Goal: Task Accomplishment & Management: Use online tool/utility

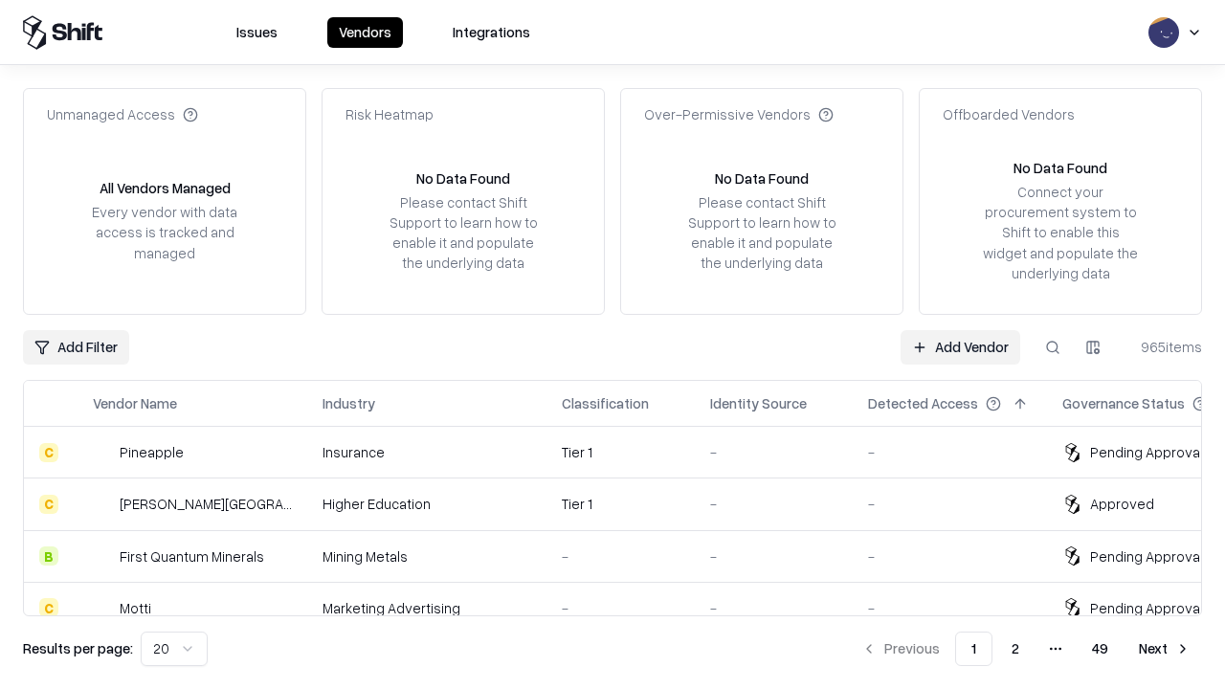
click at [960, 346] on link "Add Vendor" at bounding box center [961, 347] width 120 height 34
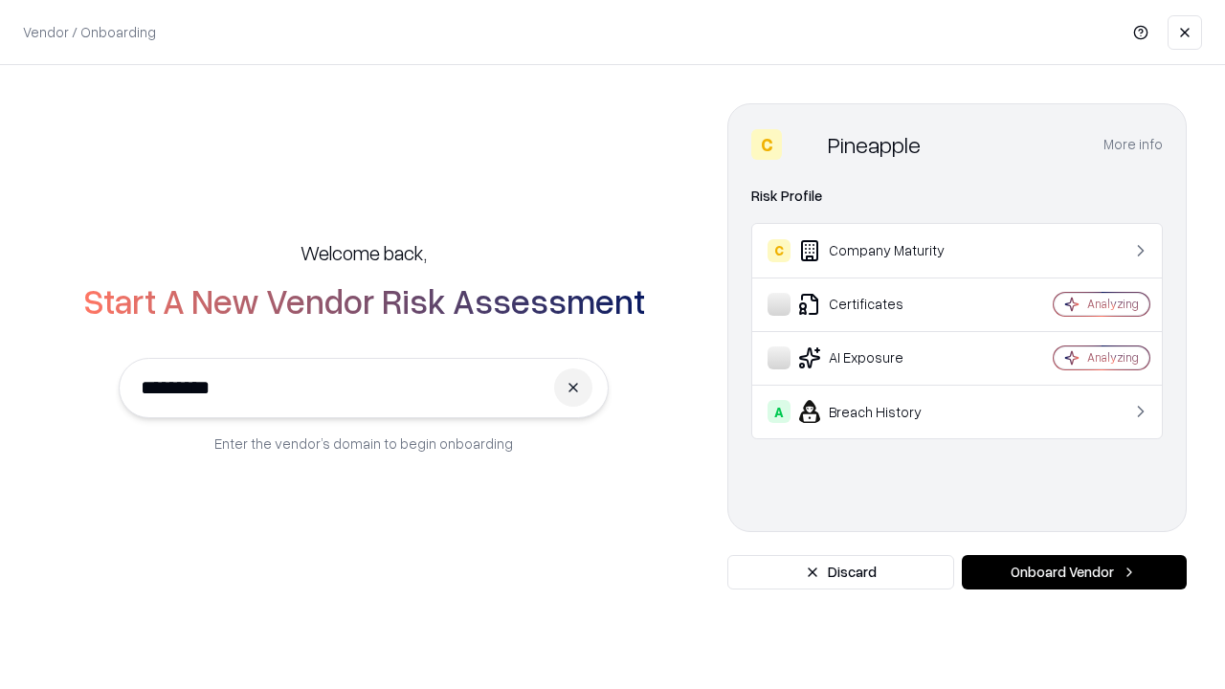
type input "*********"
click at [1074, 572] on button "Onboard Vendor" at bounding box center [1074, 572] width 225 height 34
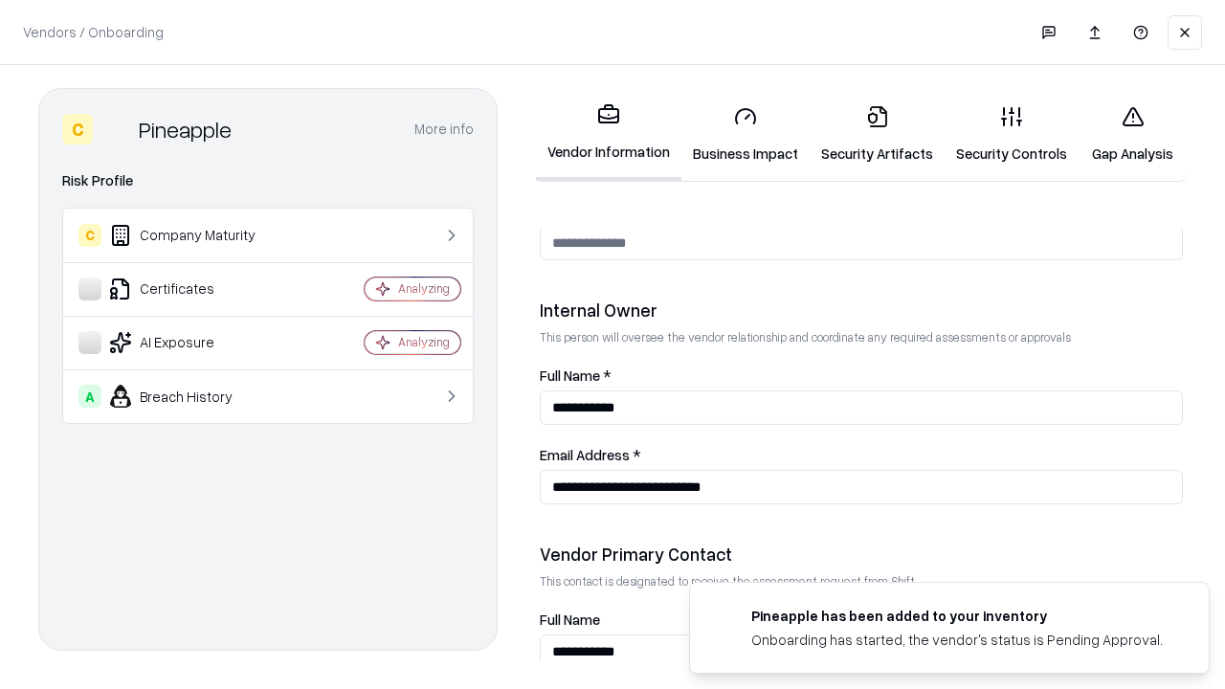
scroll to position [992, 0]
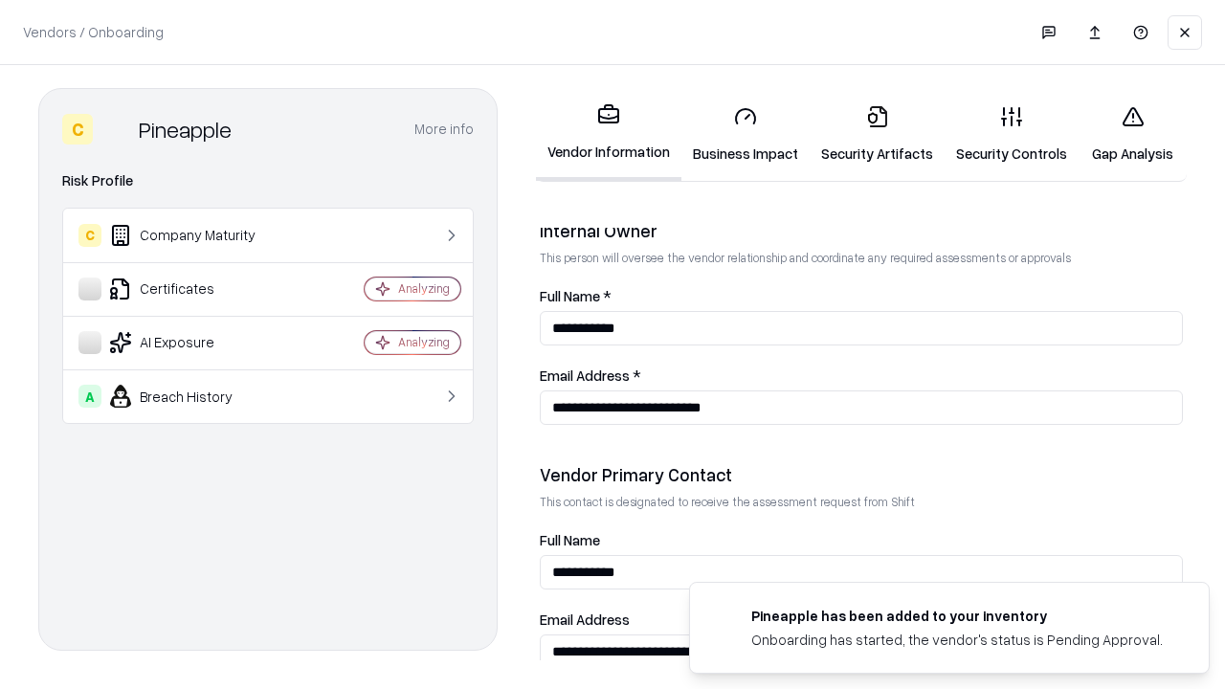
click at [746, 134] on link "Business Impact" at bounding box center [745, 134] width 128 height 89
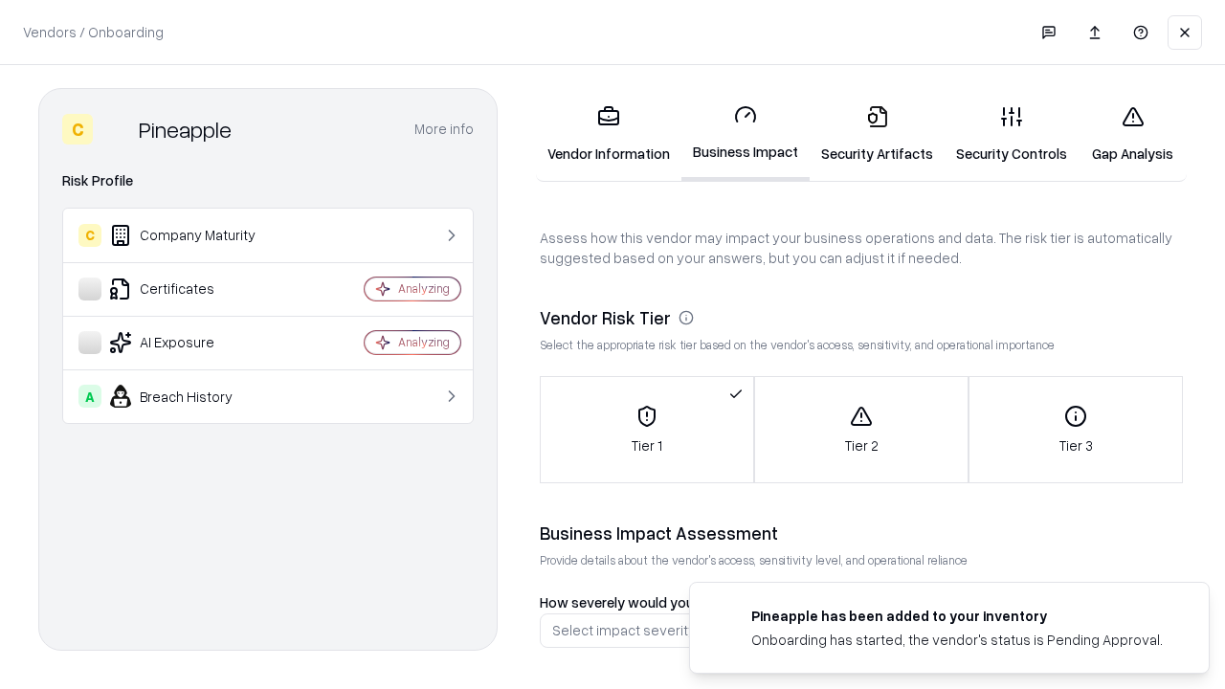
click at [877, 134] on link "Security Artifacts" at bounding box center [877, 134] width 135 height 89
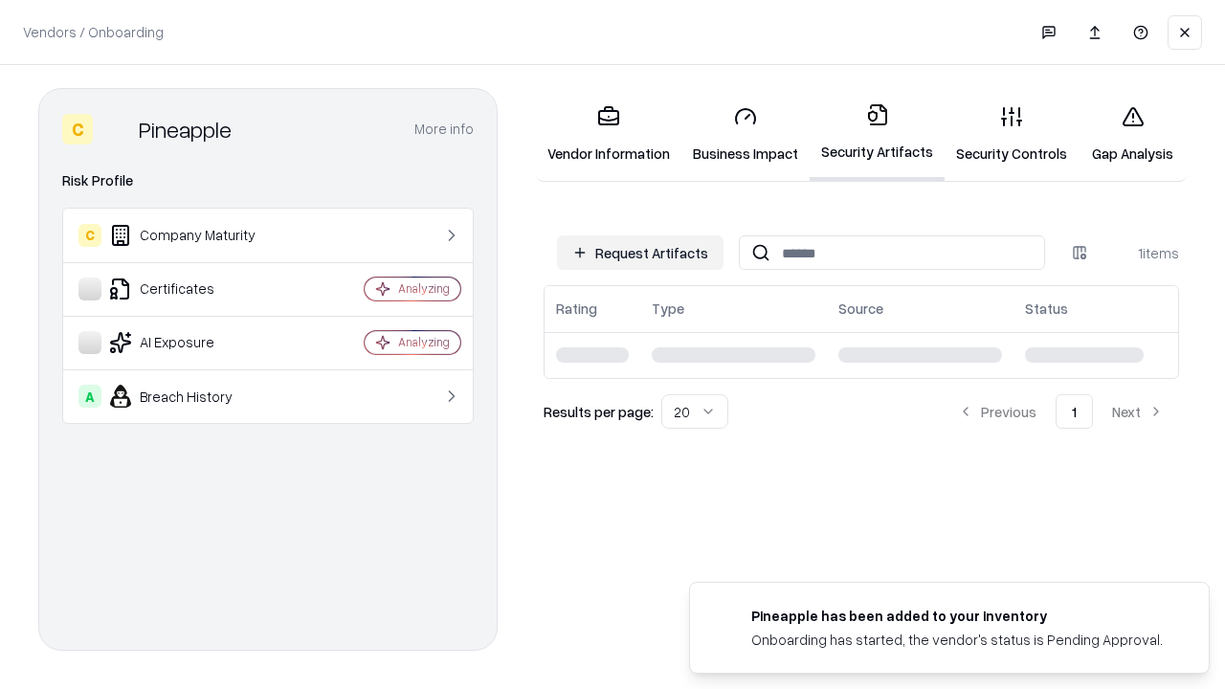
click at [640, 253] on button "Request Artifacts" at bounding box center [640, 252] width 167 height 34
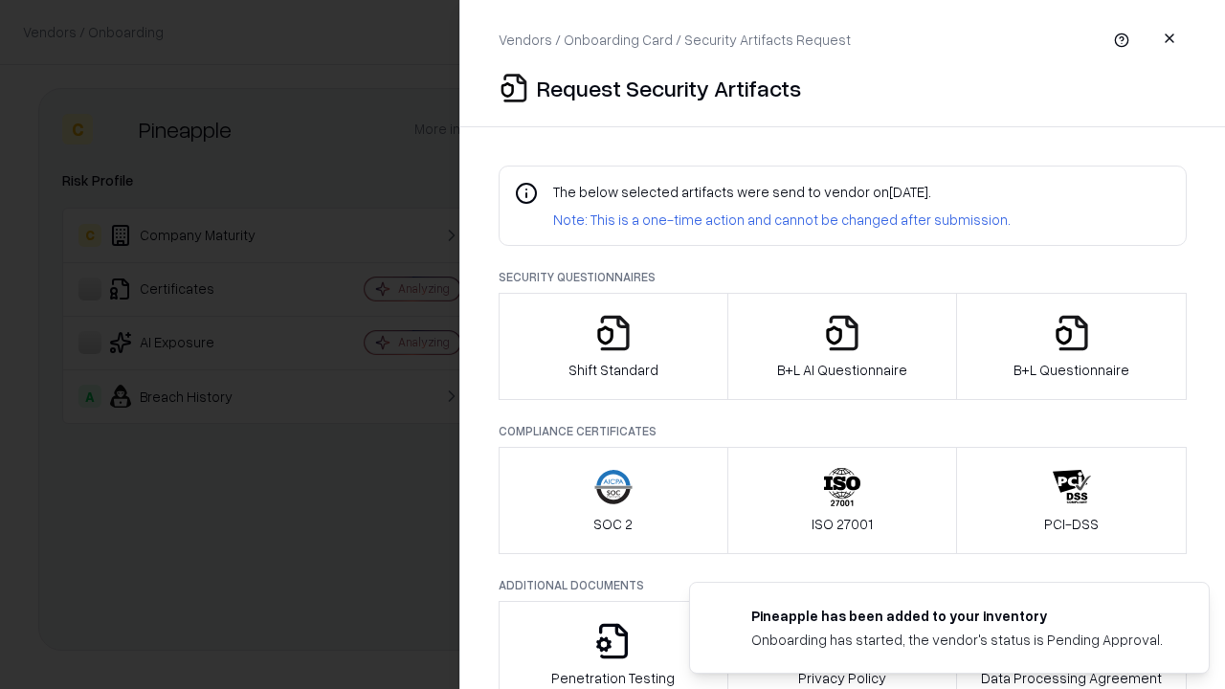
click at [613, 346] on icon "button" at bounding box center [613, 333] width 38 height 38
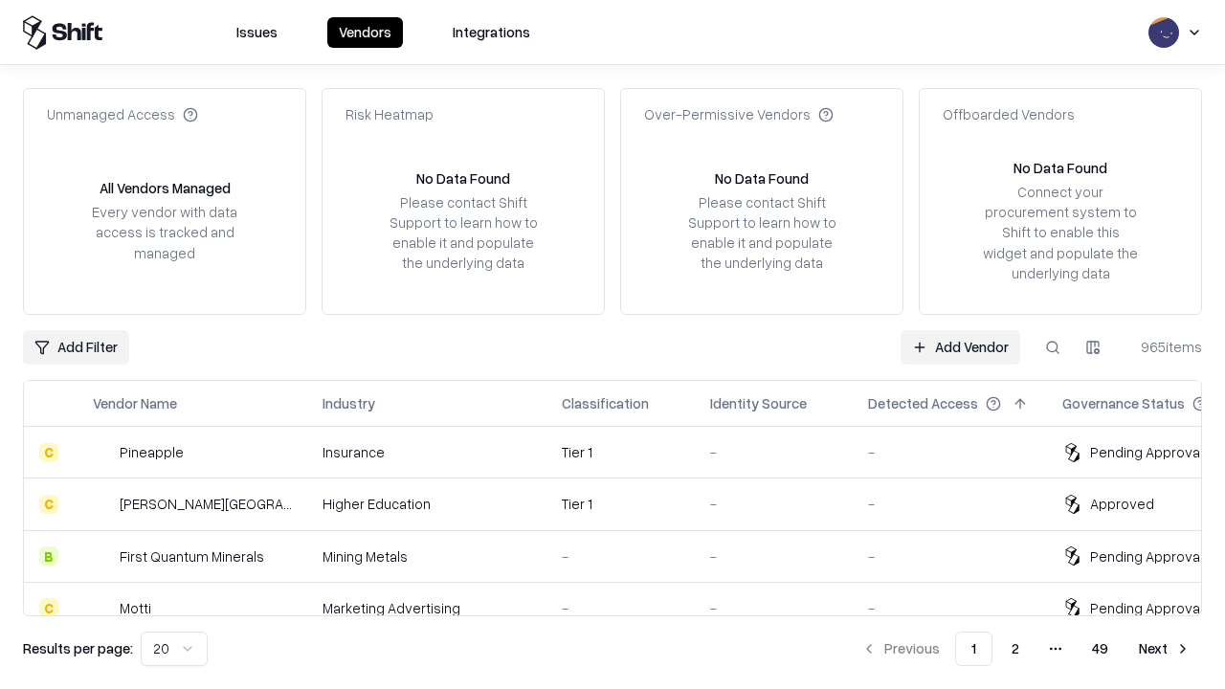
click at [960, 346] on link "Add Vendor" at bounding box center [961, 347] width 120 height 34
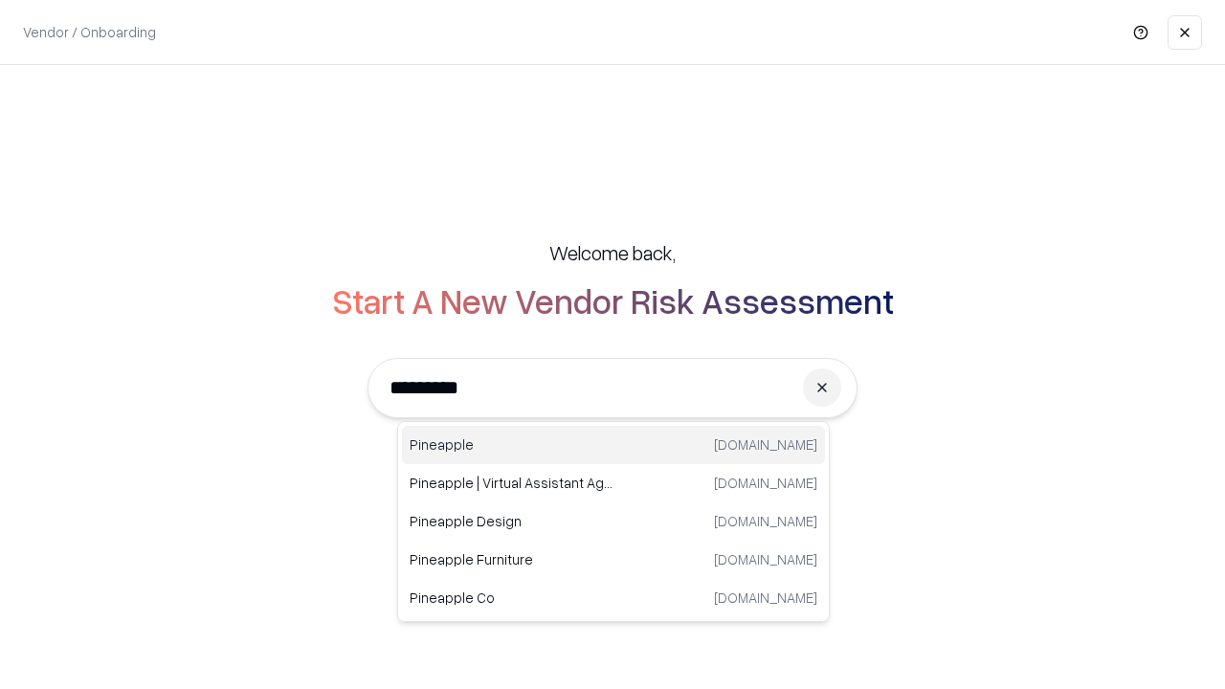
click at [613, 445] on div "Pineapple pineappleenergy.com" at bounding box center [613, 445] width 423 height 38
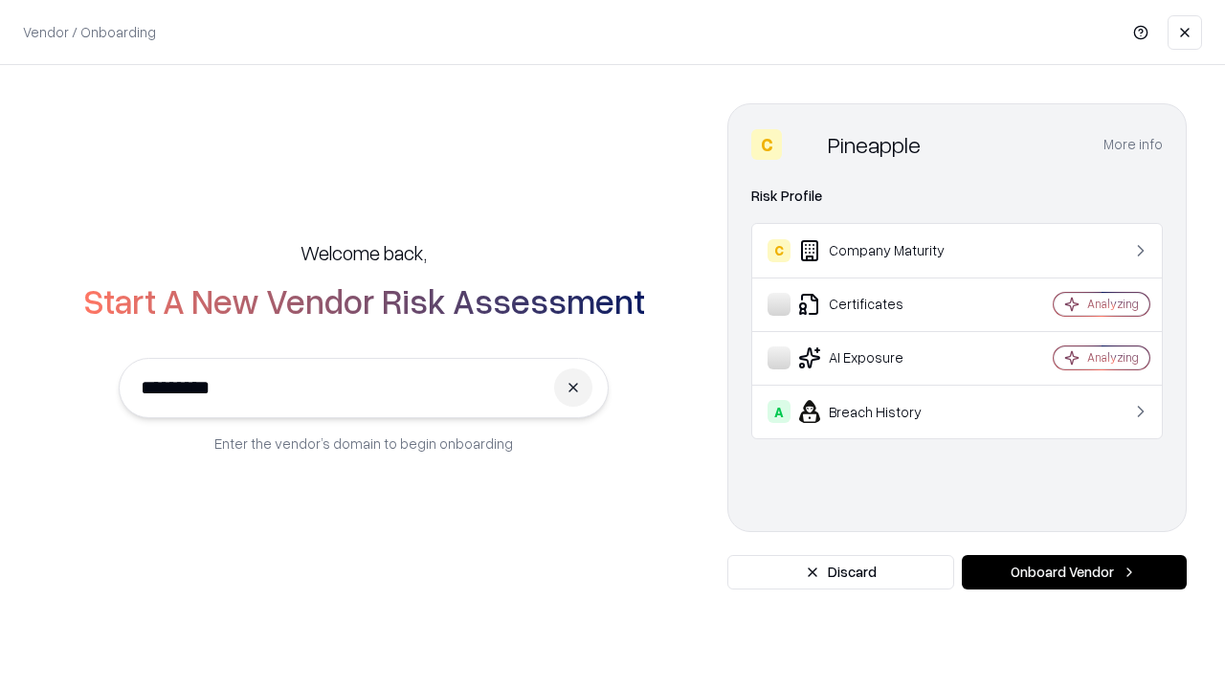
type input "*********"
click at [1074, 572] on button "Onboard Vendor" at bounding box center [1074, 572] width 225 height 34
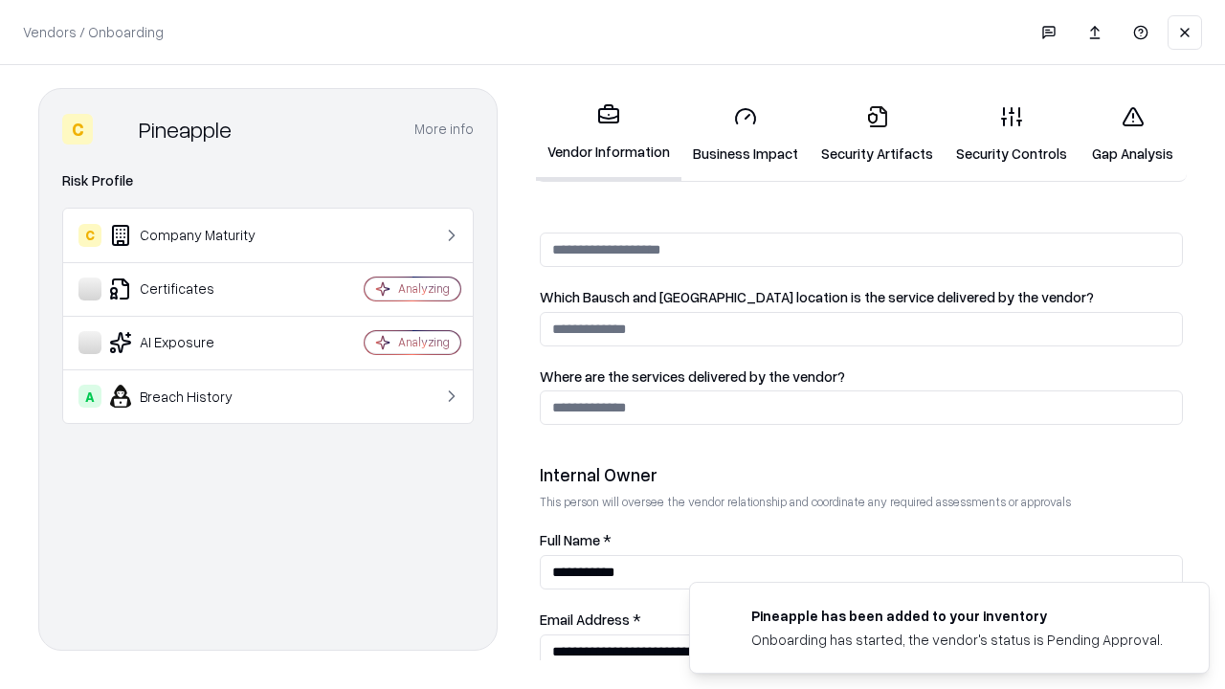
scroll to position [992, 0]
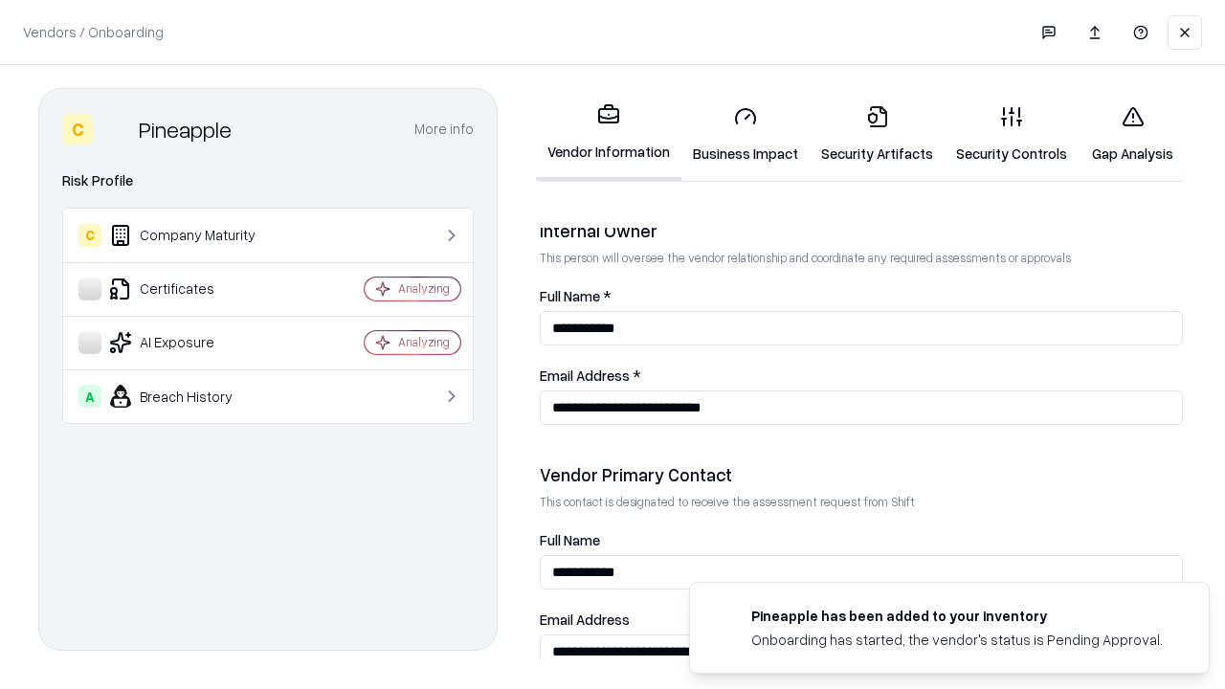
click at [1132, 134] on link "Gap Analysis" at bounding box center [1133, 134] width 108 height 89
